Goal: Information Seeking & Learning: Learn about a topic

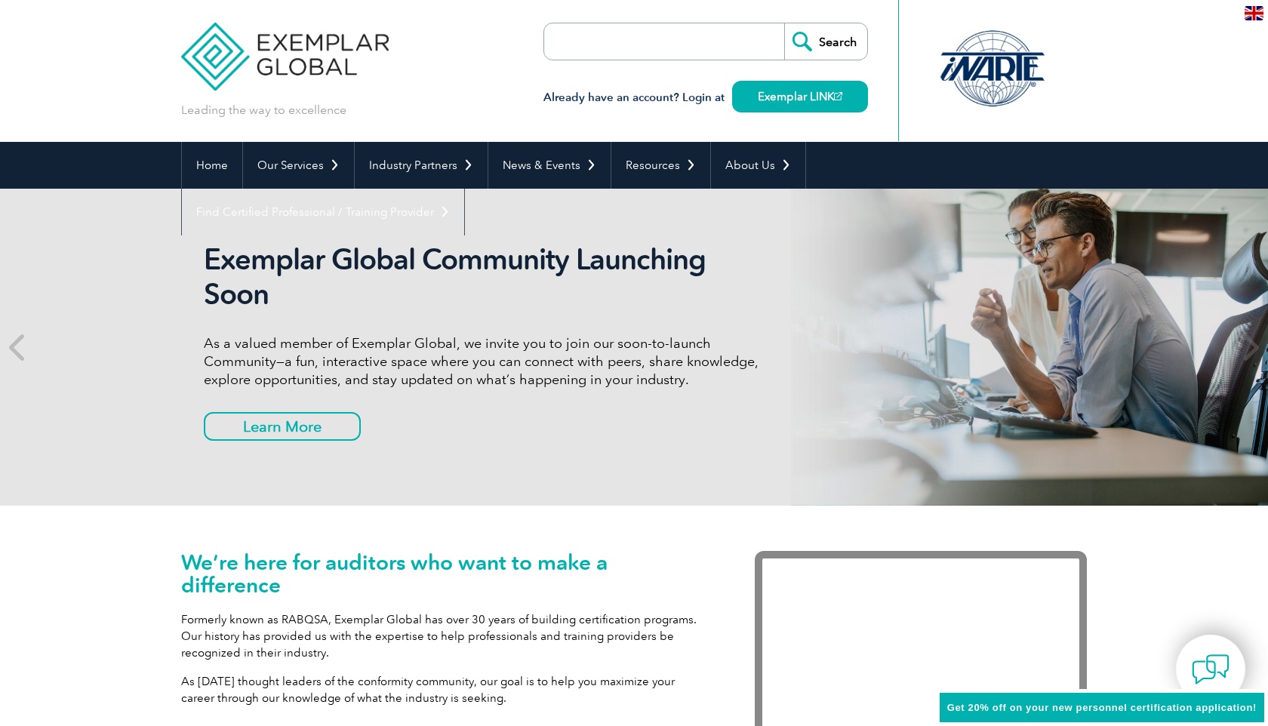
click at [603, 46] on input "search" at bounding box center [631, 41] width 159 height 36
type input "ISO 31000"
click at [784, 23] on input "Search" at bounding box center [825, 41] width 83 height 36
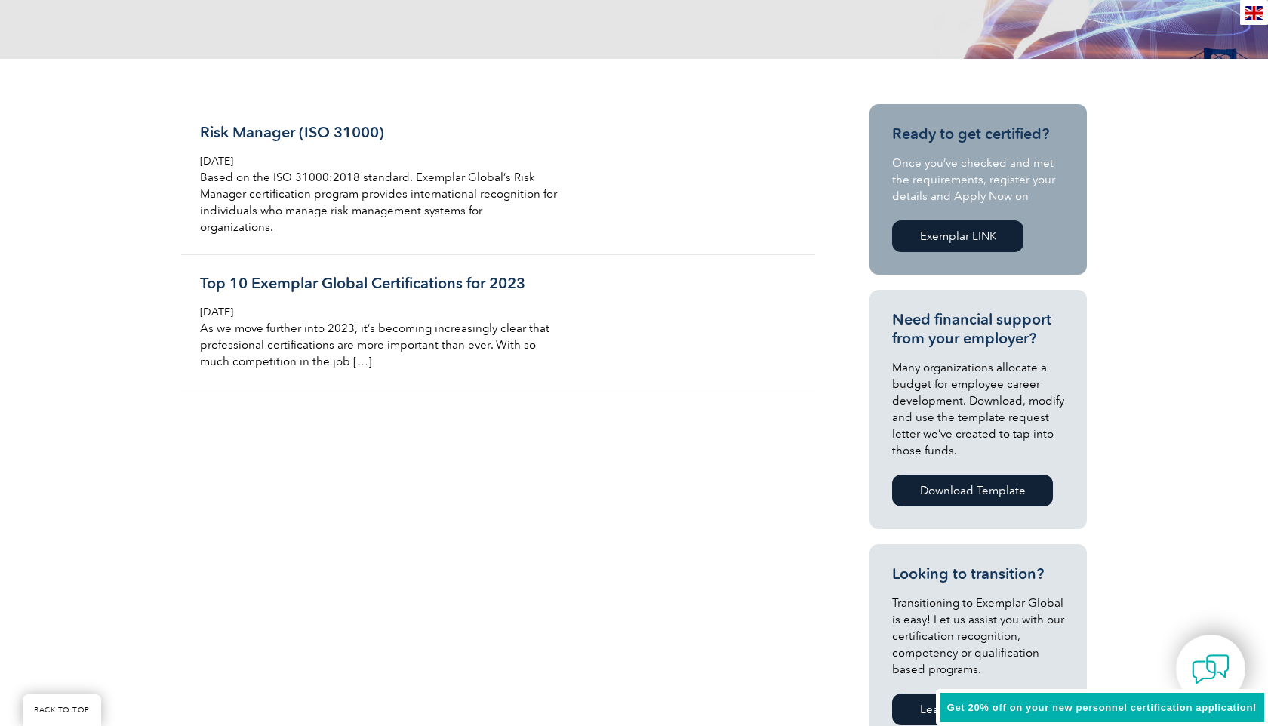
scroll to position [316, 0]
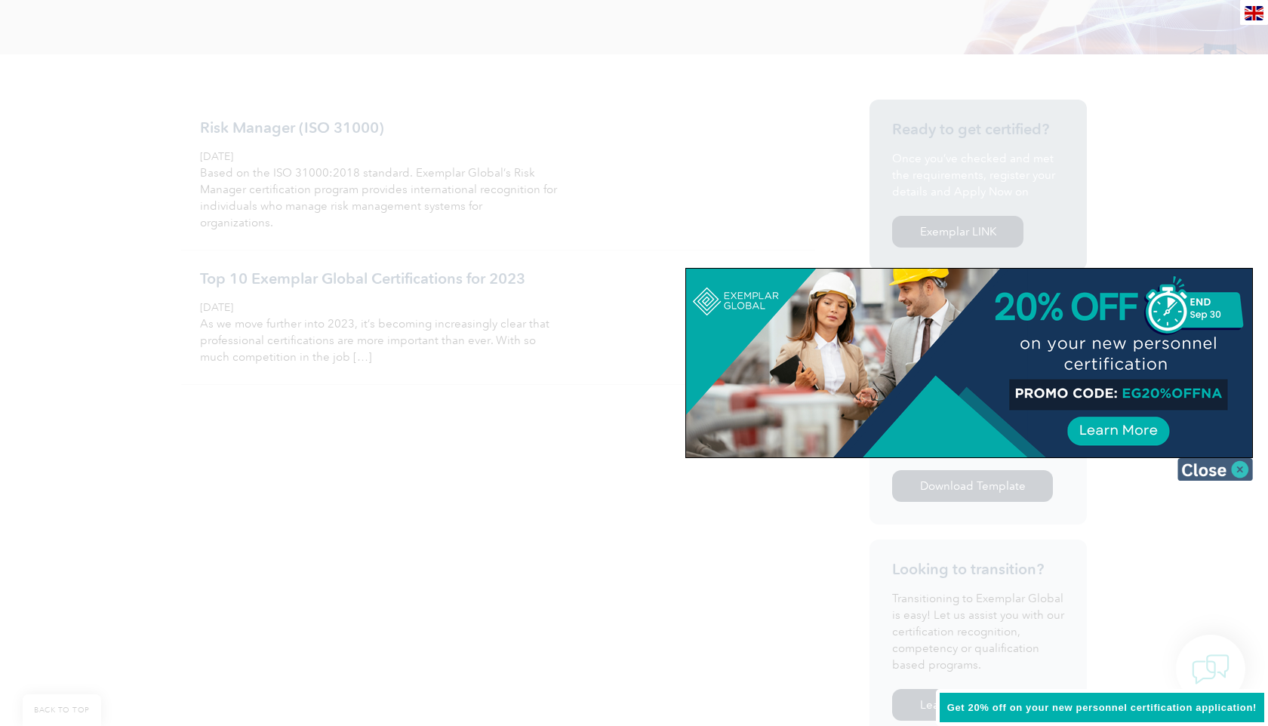
click at [1233, 464] on img at bounding box center [1214, 469] width 75 height 23
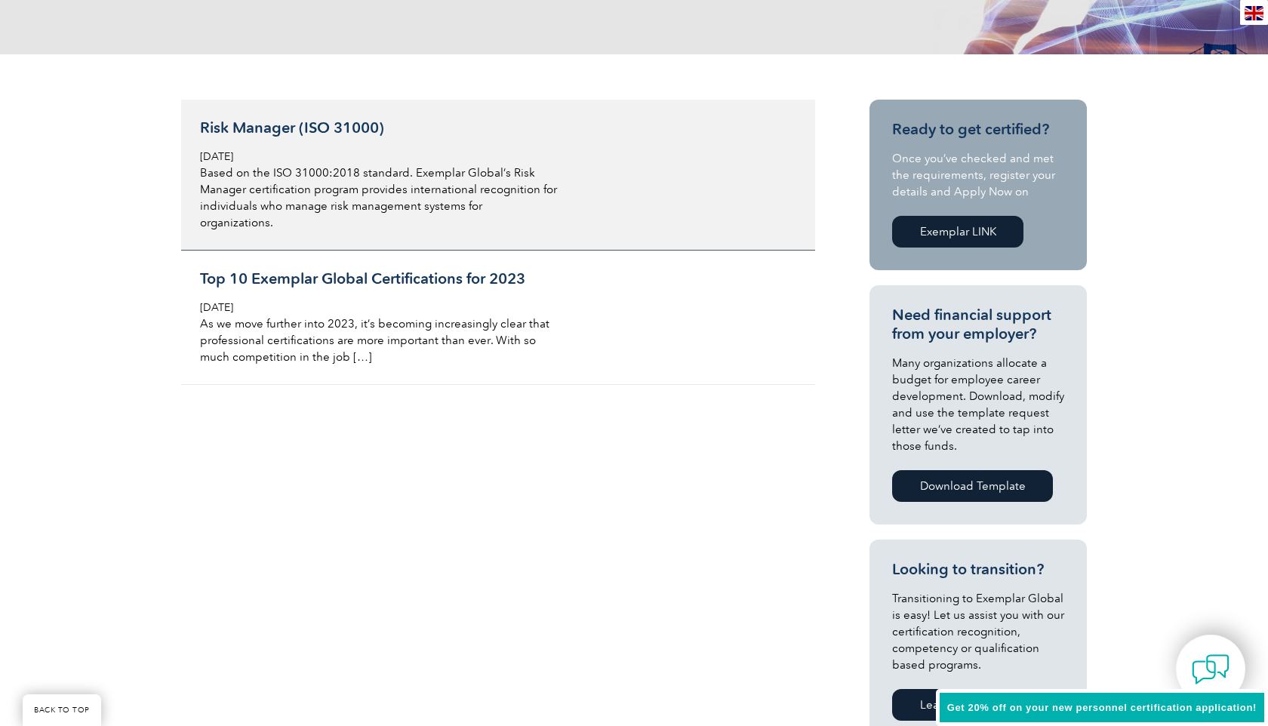
click at [297, 129] on h3 "Risk Manager (ISO 31000)" at bounding box center [379, 127] width 358 height 19
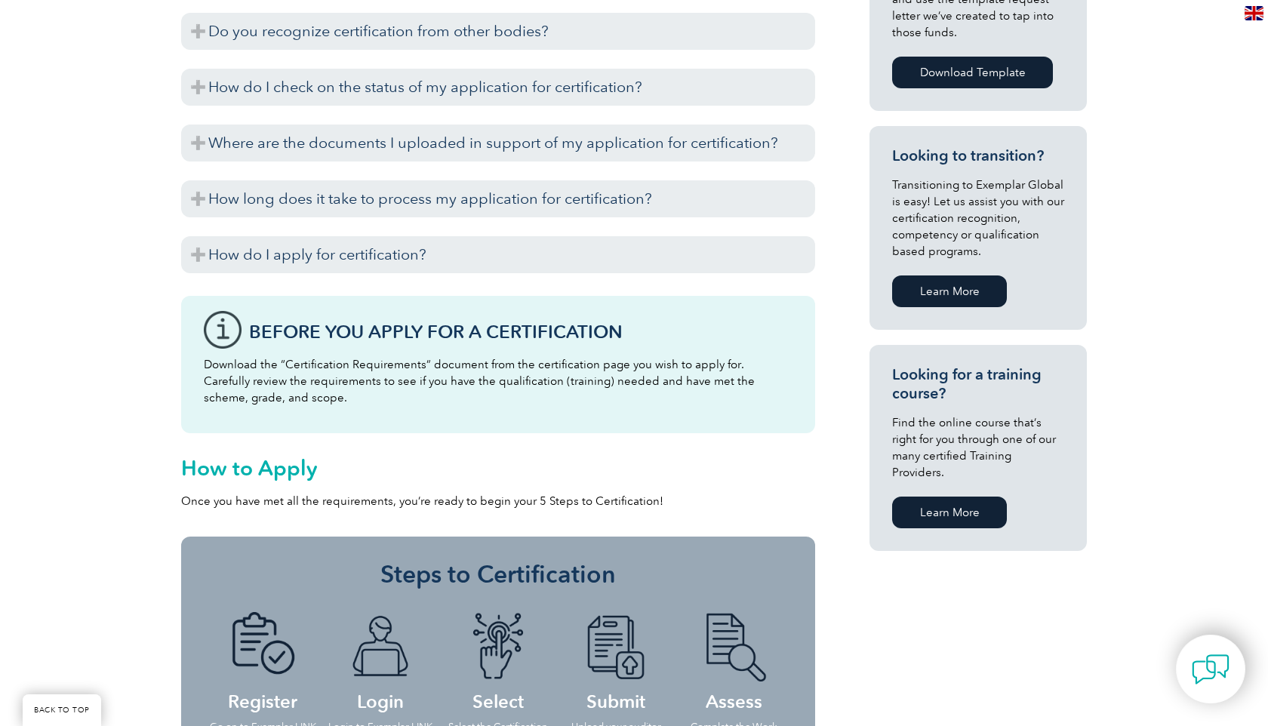
scroll to position [51, 0]
